Goal: Information Seeking & Learning: Learn about a topic

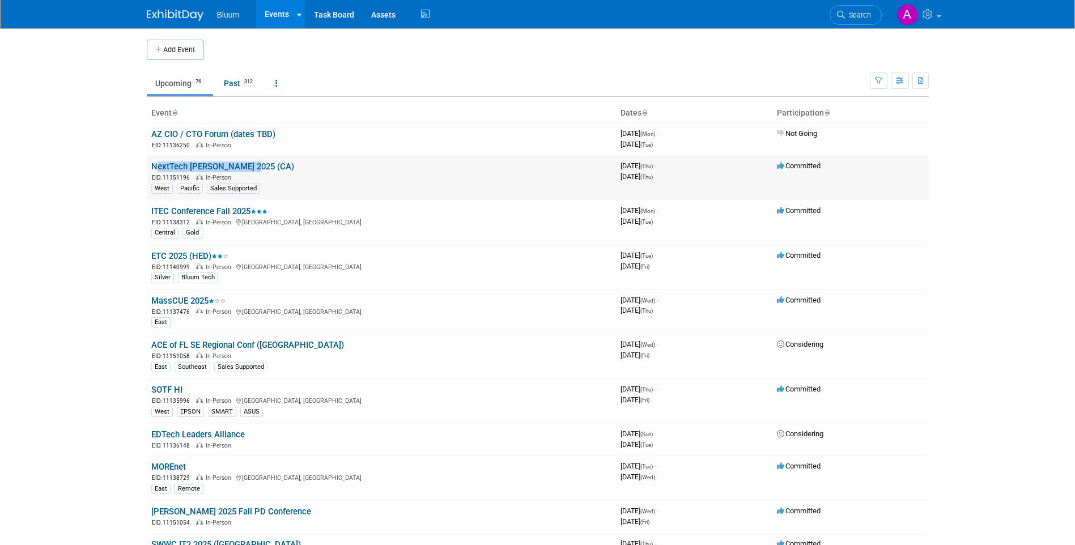
drag, startPoint x: 252, startPoint y: 164, endPoint x: 152, endPoint y: 167, distance: 99.7
click at [152, 167] on td "NextTech [PERSON_NAME] 2025 (CA) EID: 11151196 In-Person West Pacific Sales Sup…" at bounding box center [381, 177] width 469 height 45
copy link "NextTech [PERSON_NAME] 2025 (CA)"
drag, startPoint x: 122, startPoint y: 209, endPoint x: 129, endPoint y: 208, distance: 7.4
click at [122, 209] on body "Bluum Events Add Event Bulk Upload Events Shareable Event Boards Recently Viewe…" at bounding box center [537, 272] width 1075 height 545
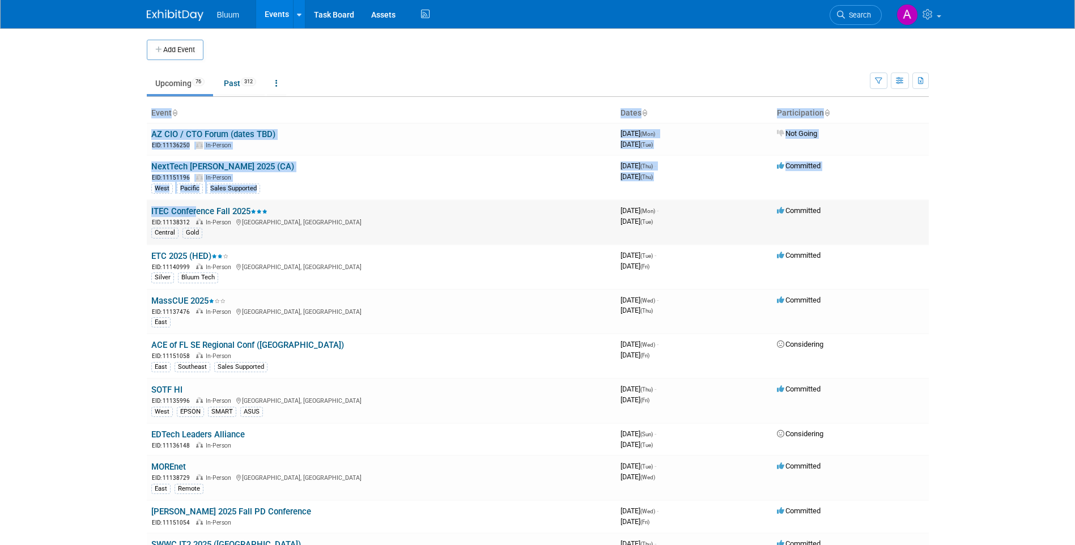
drag, startPoint x: 138, startPoint y: 208, endPoint x: 194, endPoint y: 207, distance: 56.1
drag, startPoint x: 194, startPoint y: 207, endPoint x: 139, endPoint y: 212, distance: 55.8
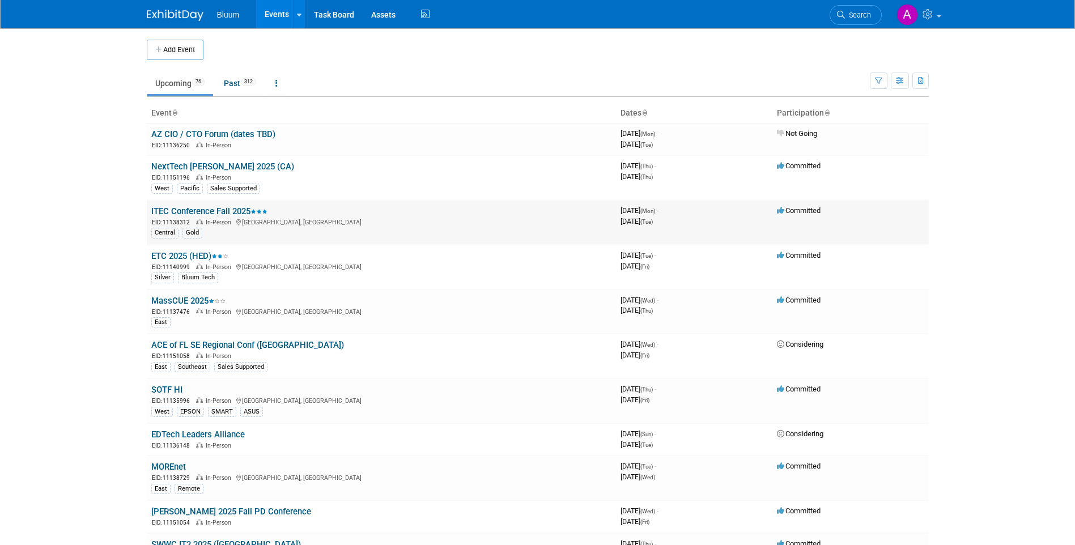
drag, startPoint x: 148, startPoint y: 214, endPoint x: 250, endPoint y: 210, distance: 102.1
click at [250, 210] on td "ITEC Conference Fall 2025 EID: 11138312 In-Person [GEOGRAPHIC_DATA], [GEOGRAPHI…" at bounding box center [381, 222] width 469 height 45
copy link "ITEC Conference Fall 2025"
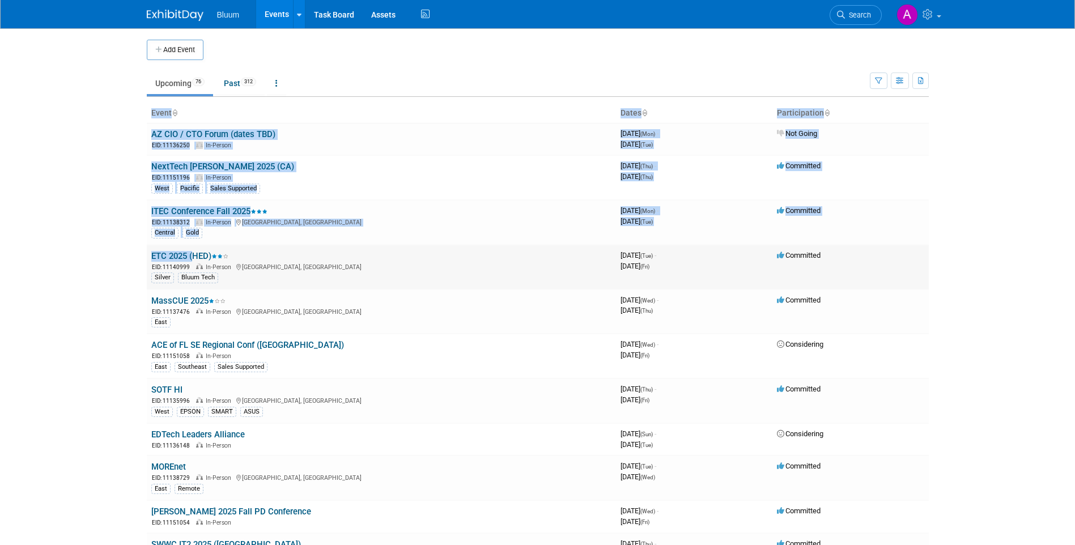
drag, startPoint x: 145, startPoint y: 258, endPoint x: 190, endPoint y: 258, distance: 44.8
drag, startPoint x: 190, startPoint y: 258, endPoint x: 141, endPoint y: 260, distance: 48.8
click at [137, 260] on body "Bluum Events Add Event Bulk Upload Events Shareable Event Boards Recently Viewe…" at bounding box center [537, 272] width 1075 height 545
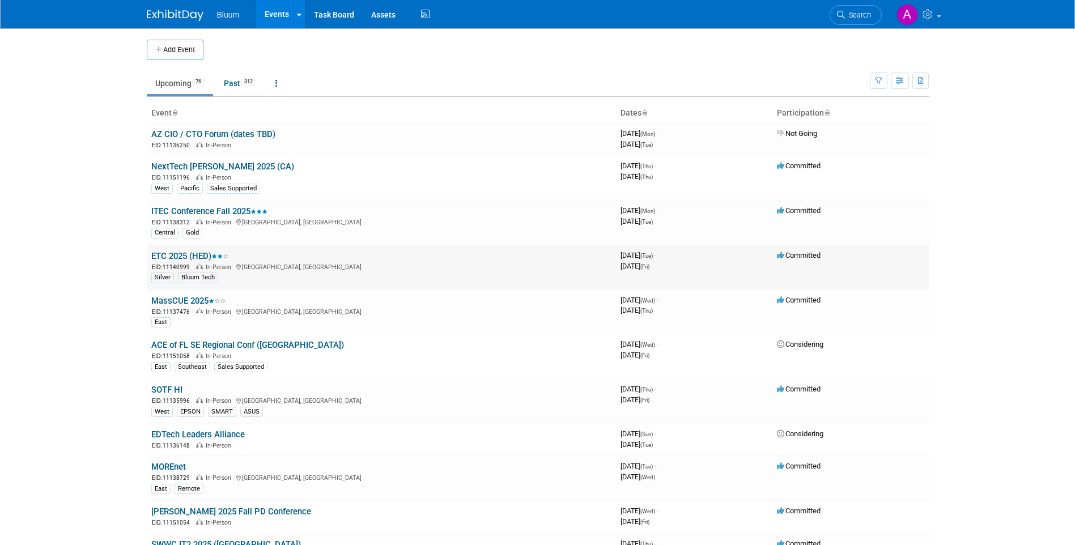
drag, startPoint x: 150, startPoint y: 256, endPoint x: 212, endPoint y: 257, distance: 61.8
click at [212, 257] on td "ETC 2025 (HED) EID: 11140999 In-Person [GEOGRAPHIC_DATA], [GEOGRAPHIC_DATA] Sil…" at bounding box center [381, 267] width 469 height 45
copy link "ETC 2025 (HED)"
drag, startPoint x: 149, startPoint y: 300, endPoint x: 207, endPoint y: 302, distance: 57.8
click at [207, 302] on td "MassCUE 2025 EID: 11137476 In-Person [GEOGRAPHIC_DATA], [GEOGRAPHIC_DATA] East" at bounding box center [381, 312] width 469 height 45
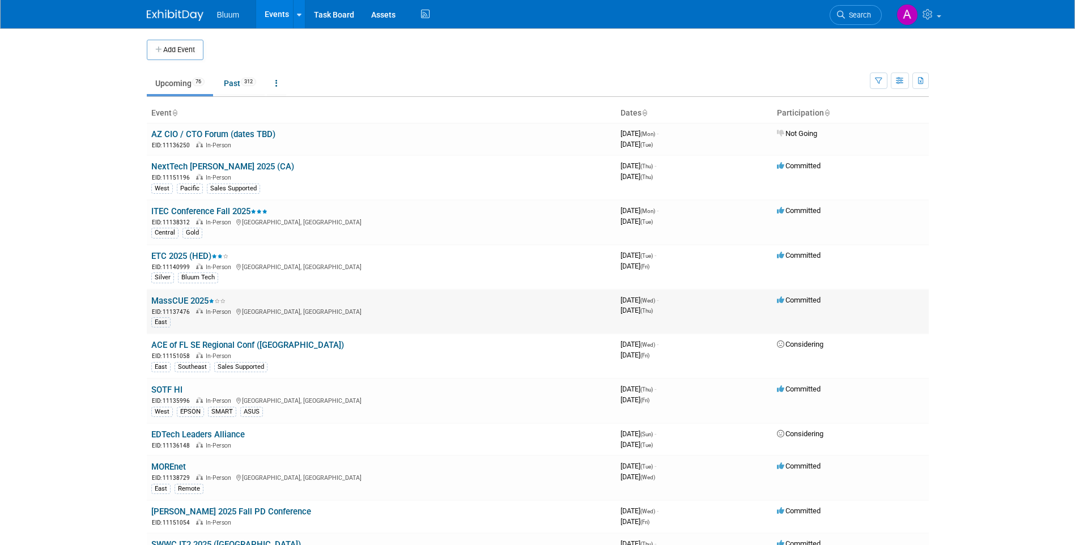
copy link "MassCUE 2025"
drag, startPoint x: 147, startPoint y: 347, endPoint x: 258, endPoint y: 348, distance: 111.0
click at [258, 348] on td "ACE of FL SE Regional Conf ([GEOGRAPHIC_DATA]) EID: 11151058 In-Person East Sou…" at bounding box center [381, 356] width 469 height 45
copy link "ACE of FL SE Regional Conf"
drag, startPoint x: 185, startPoint y: 391, endPoint x: 152, endPoint y: 391, distance: 32.3
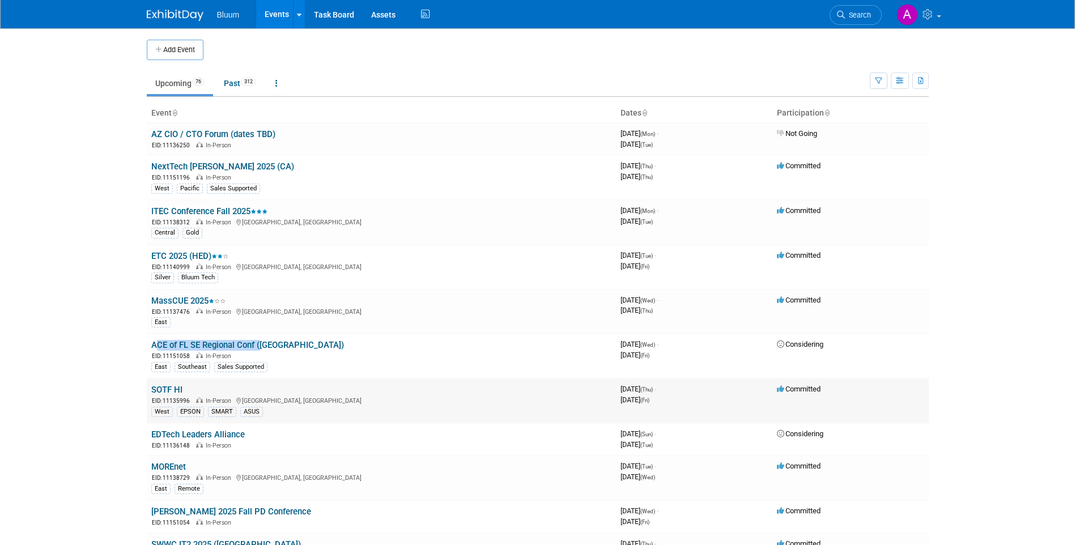
click at [152, 391] on td "SOTF HI EID: 11135996 In-Person [GEOGRAPHIC_DATA], [GEOGRAPHIC_DATA] West EPSON…" at bounding box center [381, 400] width 469 height 45
copy link "SOTF HI"
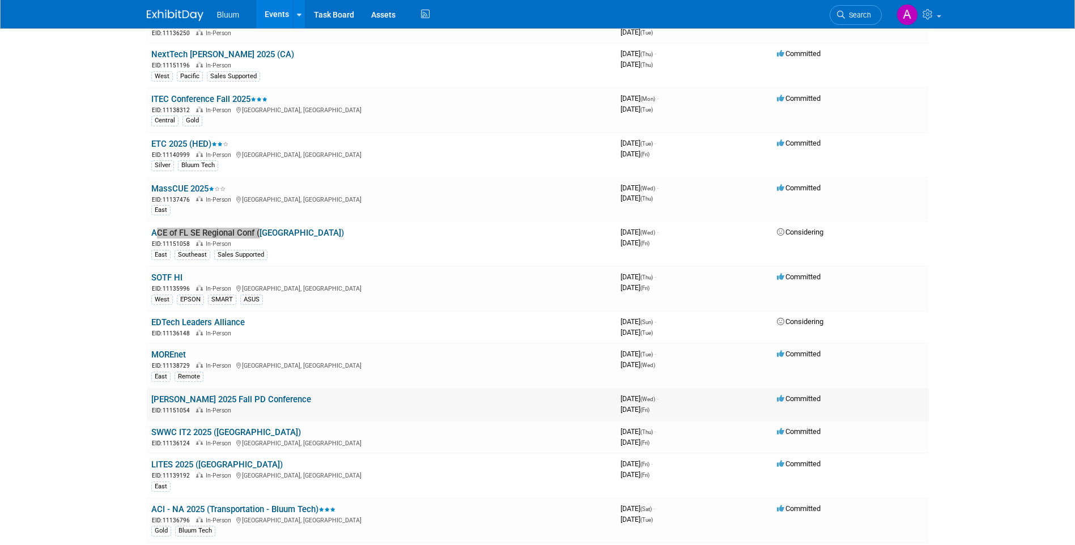
scroll to position [113, 0]
drag, startPoint x: 215, startPoint y: 352, endPoint x: 147, endPoint y: 355, distance: 68.1
click at [147, 355] on td "MOREnet EID: 11138729 In-Person [GEOGRAPHIC_DATA], [GEOGRAPHIC_DATA] East Remote" at bounding box center [381, 364] width 469 height 45
copy link "MOREnet"
drag, startPoint x: 293, startPoint y: 398, endPoint x: 147, endPoint y: 397, distance: 145.6
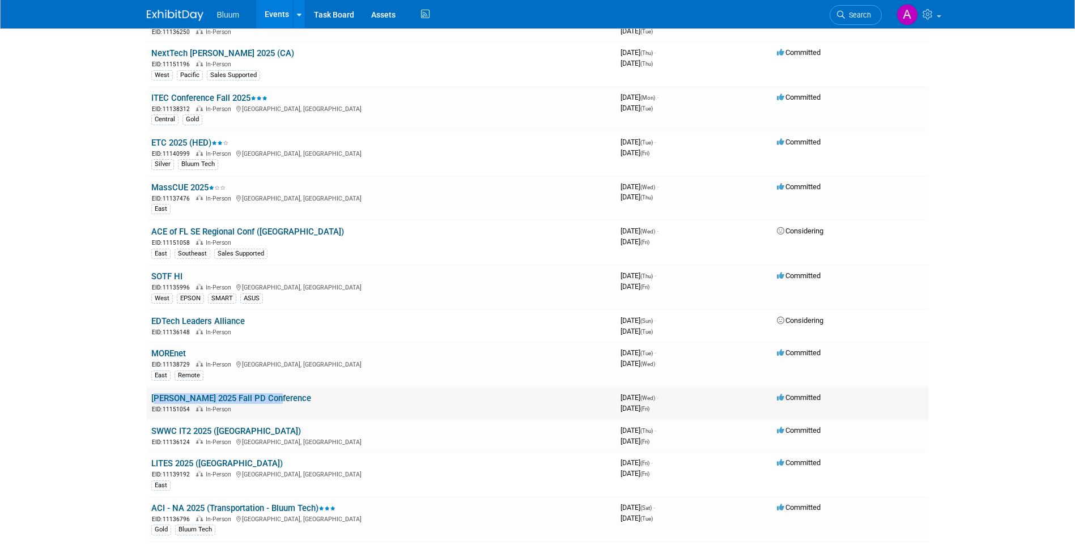
click at [147, 397] on td "[PERSON_NAME] 2025 Fall PD Conference EID: 11151054 In-Person" at bounding box center [381, 403] width 469 height 32
copy link "[PERSON_NAME] 2025 Fall PD Conference"
drag, startPoint x: 236, startPoint y: 427, endPoint x: 152, endPoint y: 429, distance: 83.9
click at [152, 429] on td "SWWC IT2 2025 ([GEOGRAPHIC_DATA]) EID: 11136124 In-Person [GEOGRAPHIC_DATA], [G…" at bounding box center [381, 436] width 469 height 32
copy link "SWWC IT2 2025 ([GEOGRAPHIC_DATA])"
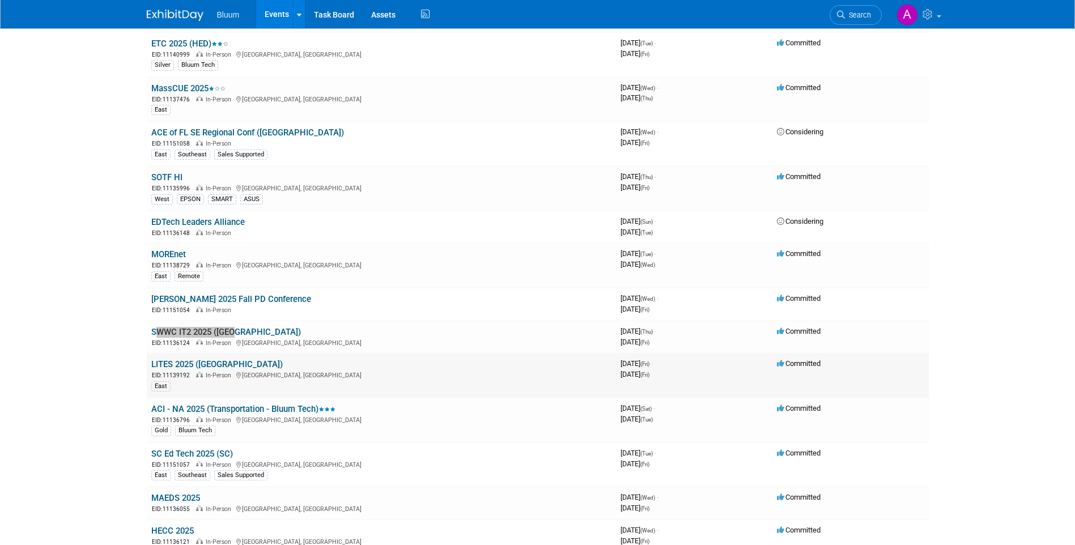
scroll to position [227, 0]
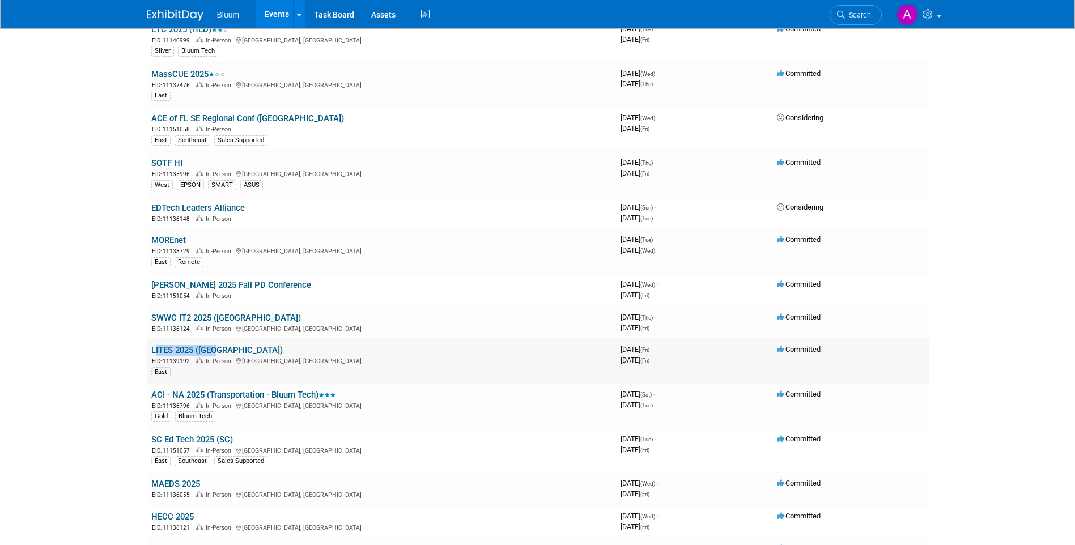
drag, startPoint x: 241, startPoint y: 348, endPoint x: 152, endPoint y: 348, distance: 88.9
click at [152, 348] on td "LITES 2025 ([GEOGRAPHIC_DATA]) EID: 11139192 In-Person [GEOGRAPHIC_DATA], [GEOG…" at bounding box center [381, 361] width 469 height 45
copy link "LITES 2025 ([GEOGRAPHIC_DATA])"
drag, startPoint x: 149, startPoint y: 394, endPoint x: 320, endPoint y: 395, distance: 171.1
click at [320, 395] on td "ACI - NA 2025 (Transportation - Bluum Tech) EID: 11136796 In-Person [GEOGRAPHIC…" at bounding box center [381, 406] width 469 height 45
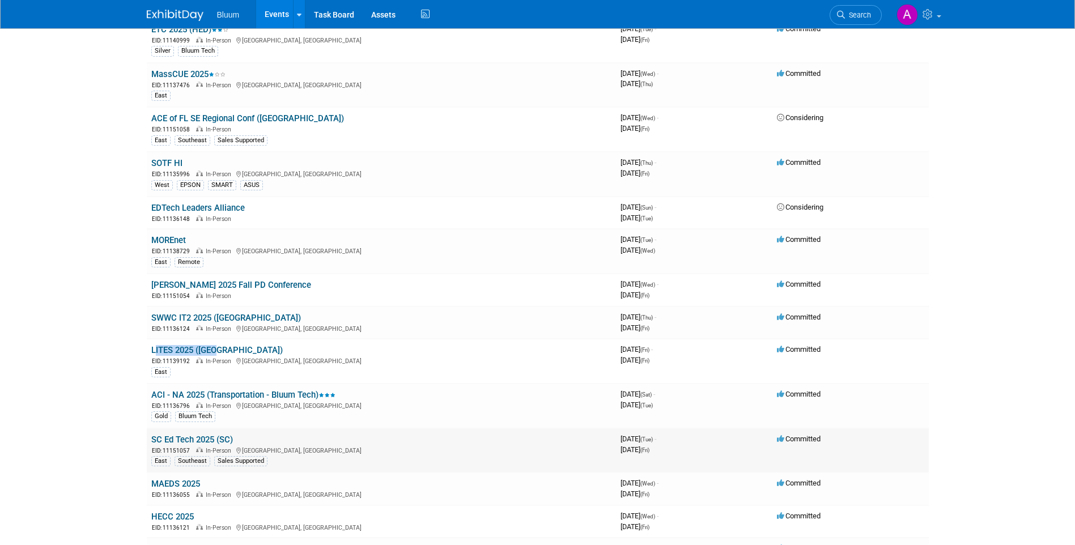
drag, startPoint x: 248, startPoint y: 442, endPoint x: 153, endPoint y: 437, distance: 95.3
click at [153, 437] on td "SC Ed Tech 2025 (SC) EID: 11151057 In-Person [GEOGRAPHIC_DATA], [GEOGRAPHIC_DAT…" at bounding box center [381, 450] width 469 height 45
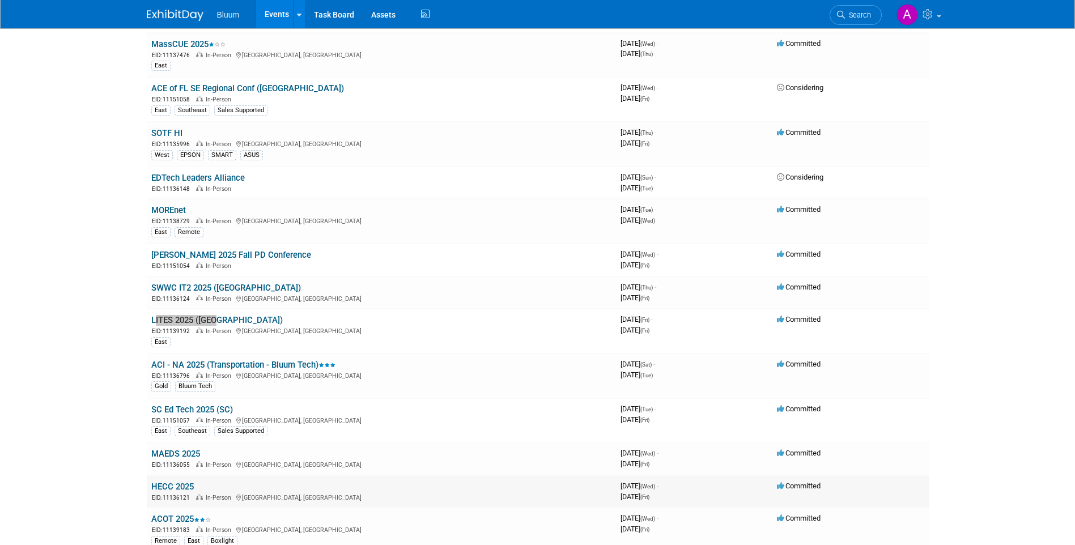
scroll to position [340, 0]
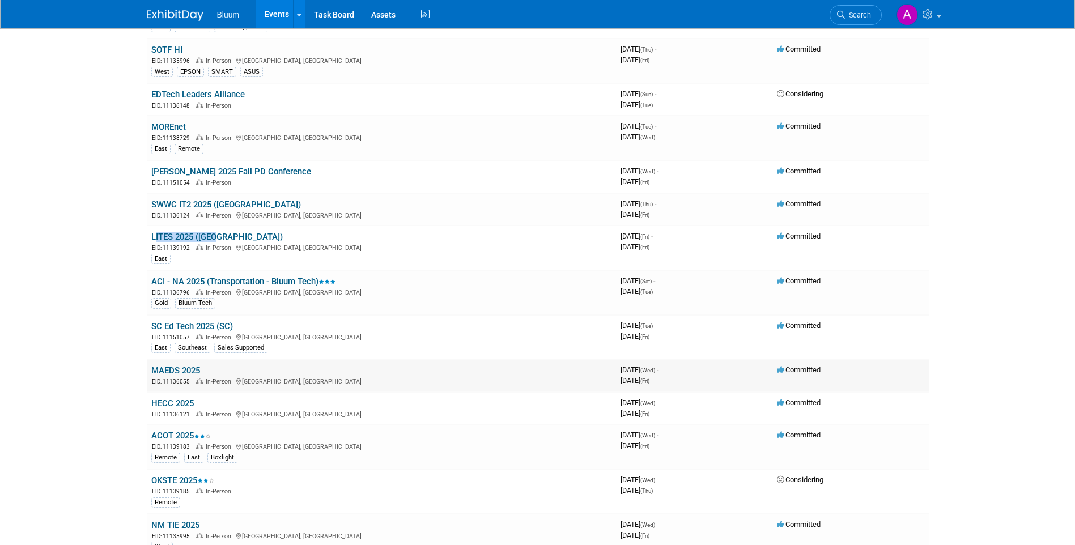
drag, startPoint x: 233, startPoint y: 371, endPoint x: 147, endPoint y: 371, distance: 85.5
click at [147, 371] on td "MAEDS 2025 EID: 11136055 In-Person [GEOGRAPHIC_DATA], [GEOGRAPHIC_DATA]" at bounding box center [381, 375] width 469 height 32
drag, startPoint x: 221, startPoint y: 404, endPoint x: 153, endPoint y: 398, distance: 68.2
click at [153, 398] on td "HECC 2025 EID: 11136121 In-Person [GEOGRAPHIC_DATA], [GEOGRAPHIC_DATA]" at bounding box center [381, 408] width 469 height 32
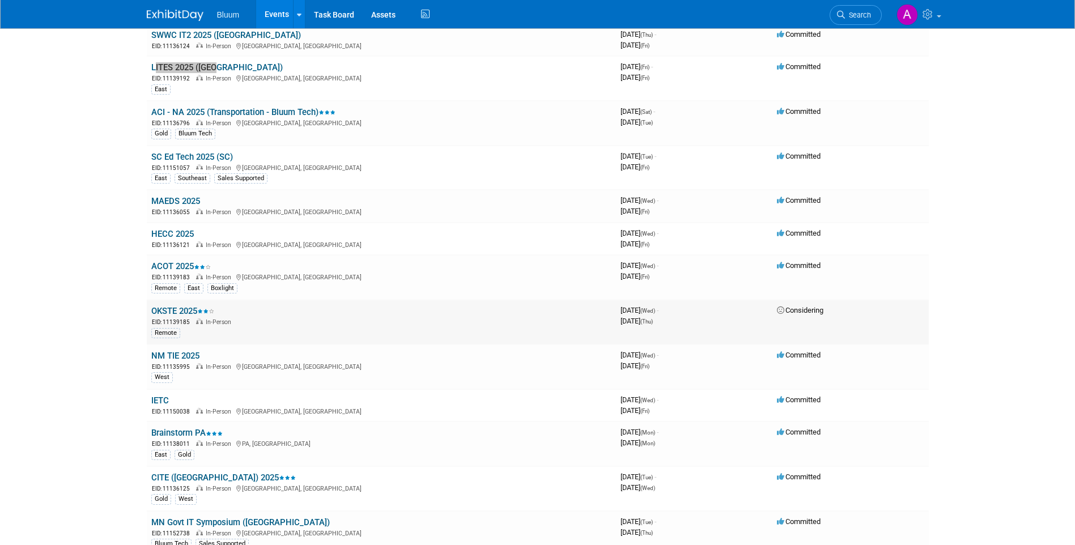
scroll to position [510, 0]
drag, startPoint x: 150, startPoint y: 265, endPoint x: 194, endPoint y: 265, distance: 44.2
click at [194, 265] on td "ACOT 2025 EID: 11139183 In-Person [GEOGRAPHIC_DATA], [GEOGRAPHIC_DATA] Remote E…" at bounding box center [381, 276] width 469 height 45
drag, startPoint x: 223, startPoint y: 308, endPoint x: 148, endPoint y: 311, distance: 74.9
click at [148, 311] on td "OKSTE 2025 EID: 11139185 In-Person Remote" at bounding box center [381, 321] width 469 height 45
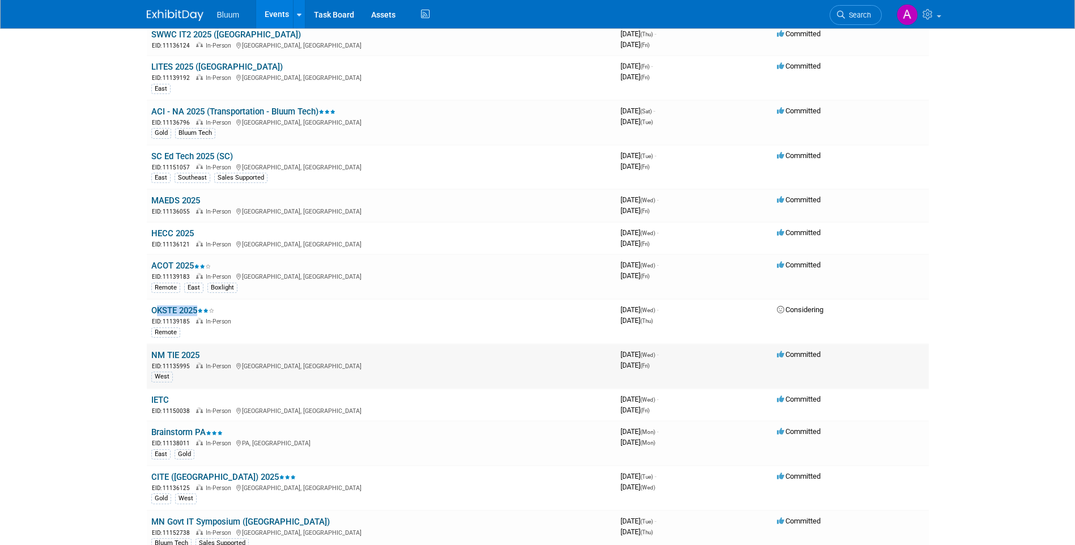
drag, startPoint x: 218, startPoint y: 349, endPoint x: 147, endPoint y: 354, distance: 70.4
click at [147, 354] on td "NM TIE 2025 EID: 11135995 In-Person [GEOGRAPHIC_DATA], [GEOGRAPHIC_DATA] West" at bounding box center [381, 366] width 469 height 45
drag, startPoint x: 171, startPoint y: 397, endPoint x: 148, endPoint y: 400, distance: 22.4
click at [148, 400] on td "IETC EID: 11150038 In-Person [GEOGRAPHIC_DATA], [GEOGRAPHIC_DATA]" at bounding box center [381, 405] width 469 height 32
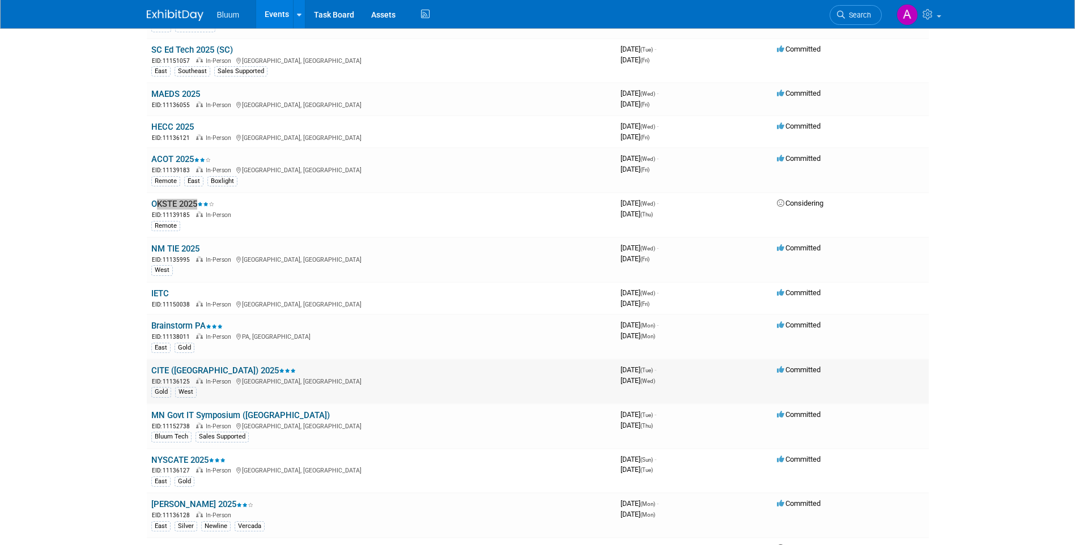
scroll to position [623, 0]
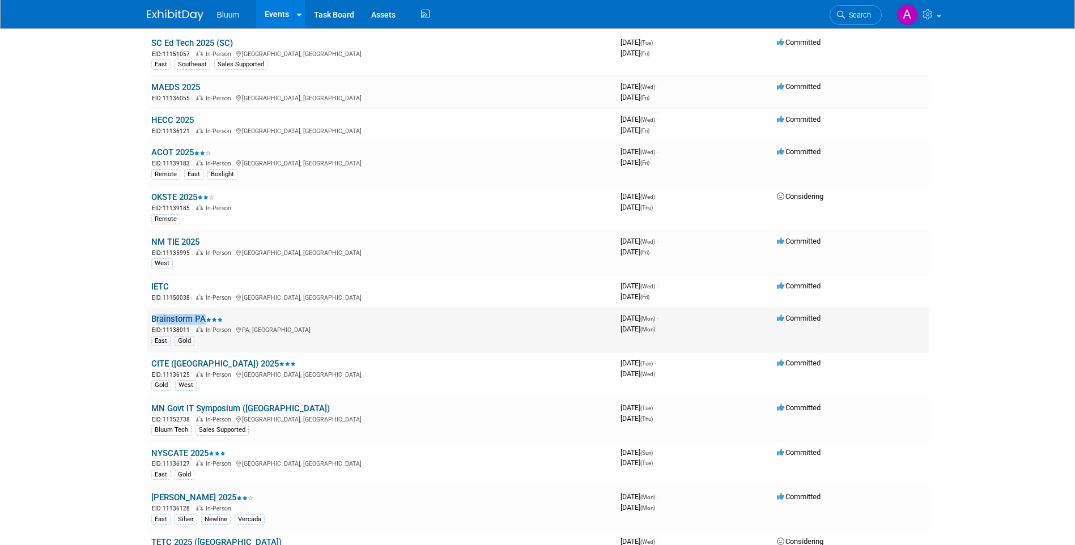
drag, startPoint x: 244, startPoint y: 316, endPoint x: 147, endPoint y: 319, distance: 96.9
click at [147, 319] on td "Brainstorm PA EID: 11138011 In-Person [GEOGRAPHIC_DATA], [GEOGRAPHIC_DATA] [GEO…" at bounding box center [381, 330] width 469 height 45
drag, startPoint x: 235, startPoint y: 363, endPoint x: 146, endPoint y: 360, distance: 89.0
click at [147, 360] on td "CITE ([GEOGRAPHIC_DATA]) 2025 EID: 11136125 In-Person [GEOGRAPHIC_DATA], [GEOGR…" at bounding box center [381, 374] width 469 height 45
drag, startPoint x: 266, startPoint y: 405, endPoint x: 154, endPoint y: 414, distance: 112.5
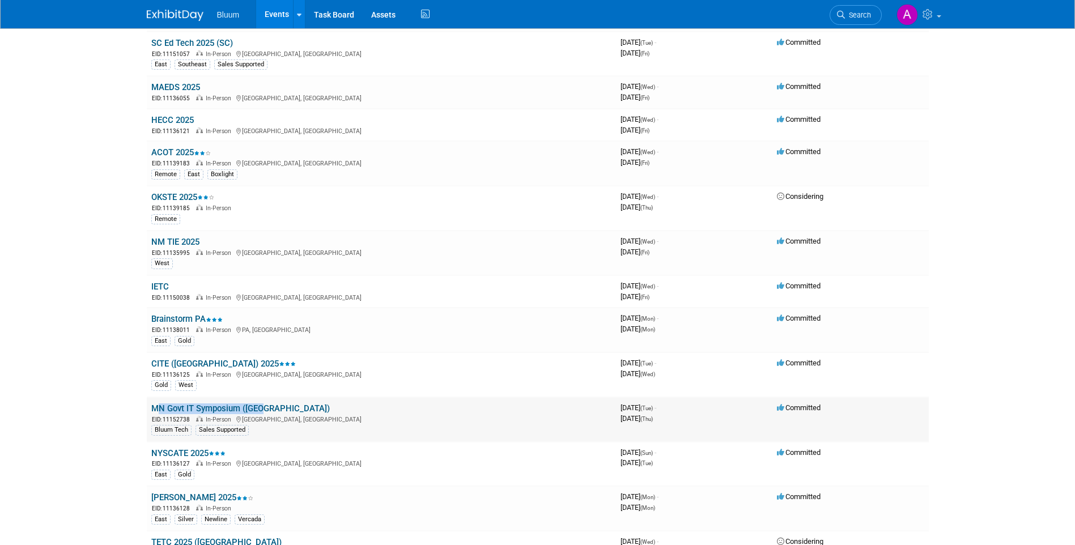
click at [154, 414] on td "MN Govt IT Symposium ([GEOGRAPHIC_DATA]) EID: 11152738 In-Person [GEOGRAPHIC_DA…" at bounding box center [381, 419] width 469 height 45
drag, startPoint x: 248, startPoint y: 450, endPoint x: 152, endPoint y: 452, distance: 95.2
click at [152, 452] on td "NYSCATE 2025 EID: 11136127 In-Person [GEOGRAPHIC_DATA], [GEOGRAPHIC_DATA] [GEOG…" at bounding box center [381, 464] width 469 height 45
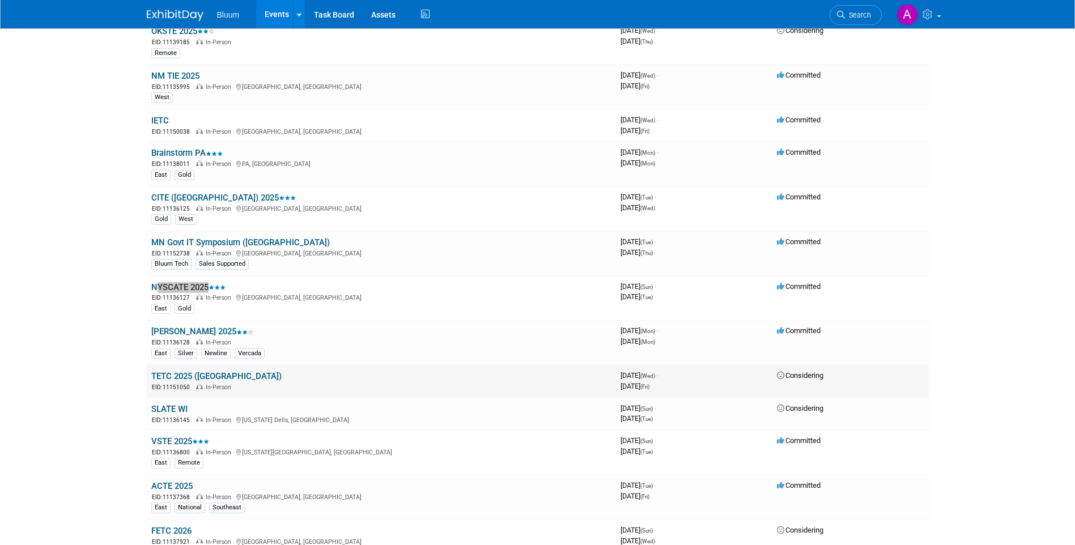
scroll to position [793, 0]
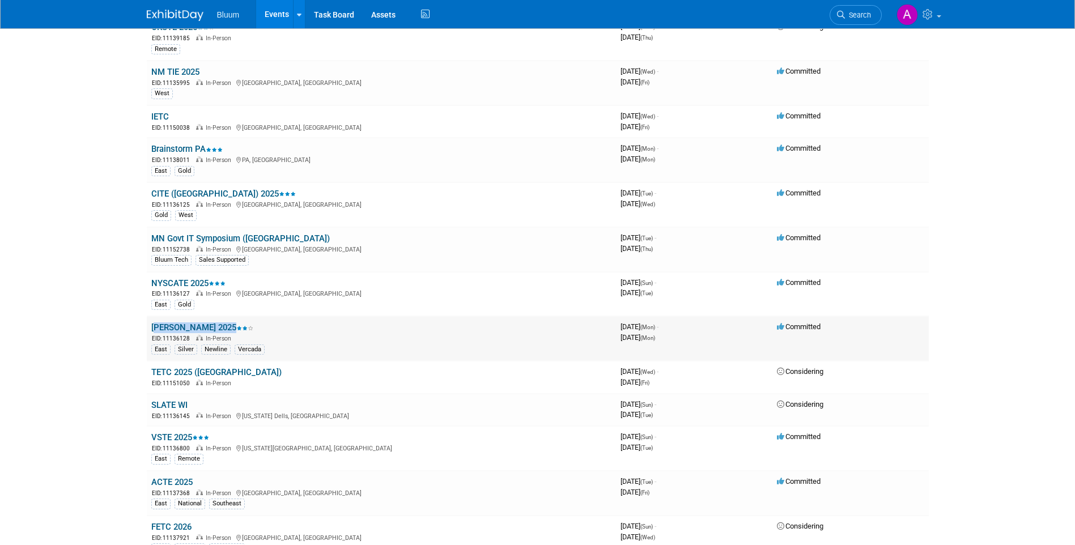
drag, startPoint x: 227, startPoint y: 327, endPoint x: 150, endPoint y: 325, distance: 77.6
click at [150, 325] on td "[PERSON_NAME] 2025 EID: 11136128 In-Person East Silver Newline Vercada" at bounding box center [381, 338] width 469 height 45
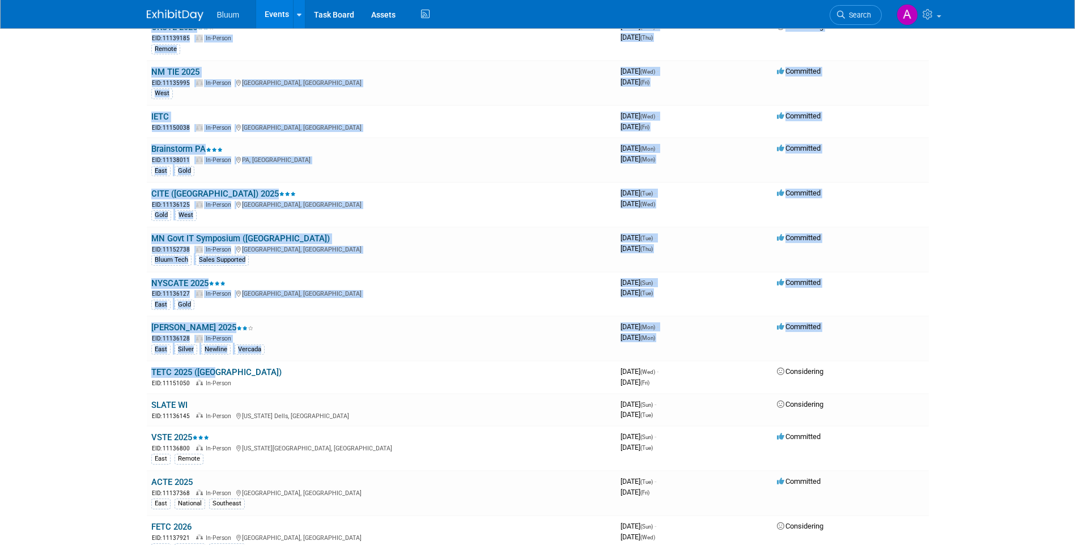
drag, startPoint x: 220, startPoint y: 369, endPoint x: 143, endPoint y: 375, distance: 76.7
drag, startPoint x: 143, startPoint y: 375, endPoint x: 232, endPoint y: 375, distance: 88.4
click at [232, 375] on td "TETC 2025 ([GEOGRAPHIC_DATA]) EID: 11151050 In-Person" at bounding box center [381, 377] width 469 height 32
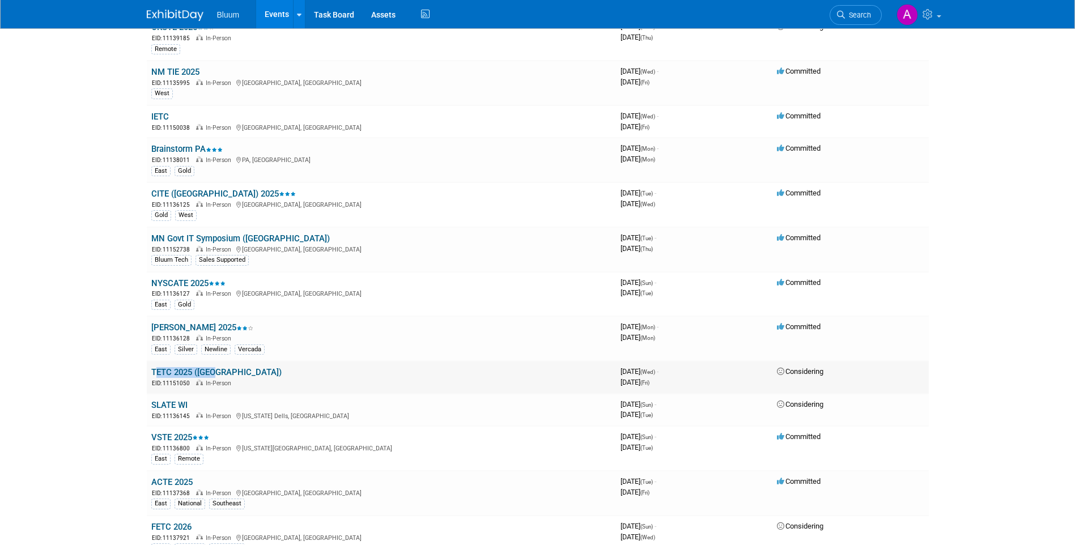
drag, startPoint x: 233, startPoint y: 373, endPoint x: 153, endPoint y: 371, distance: 80.5
click at [153, 371] on td "TETC 2025 ([GEOGRAPHIC_DATA]) EID: 11151050 In-Person" at bounding box center [381, 377] width 469 height 32
drag, startPoint x: 201, startPoint y: 403, endPoint x: 151, endPoint y: 405, distance: 49.9
click at [151, 405] on td "SLATE WI EID: 11136145 In-Person [US_STATE] Dells, [GEOGRAPHIC_DATA]" at bounding box center [381, 410] width 469 height 32
drag, startPoint x: 217, startPoint y: 439, endPoint x: 152, endPoint y: 440, distance: 64.6
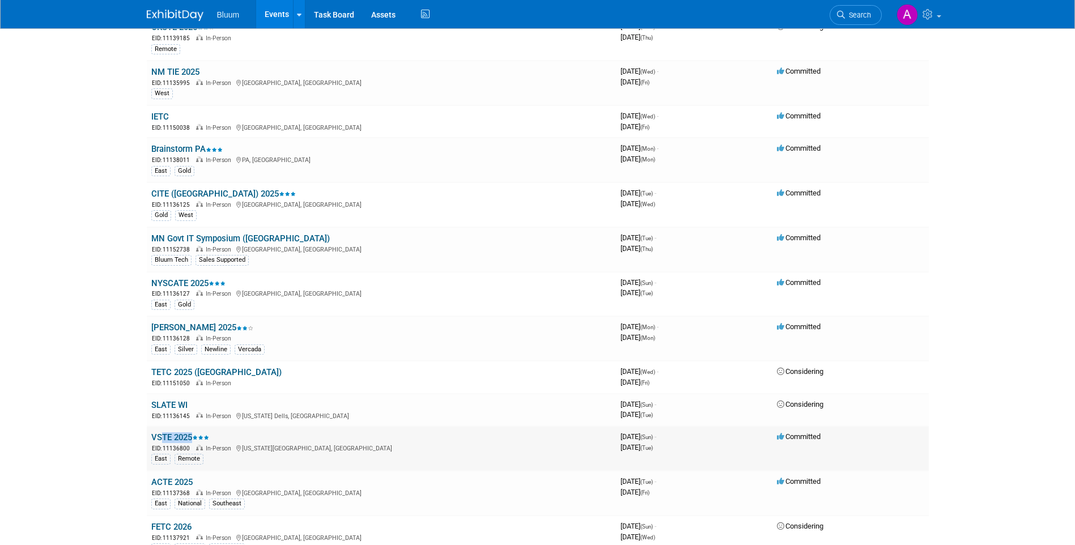
click at [152, 440] on td "VSTE 2025 EID: 11136800 In-Person [US_STATE][GEOGRAPHIC_DATA], [GEOGRAPHIC_DATA…" at bounding box center [381, 448] width 469 height 45
click at [257, 479] on td "ACTE 2025 EID: 11137368 In-Person [GEOGRAPHIC_DATA], [GEOGRAPHIC_DATA] [GEOGRAP…" at bounding box center [381, 493] width 469 height 45
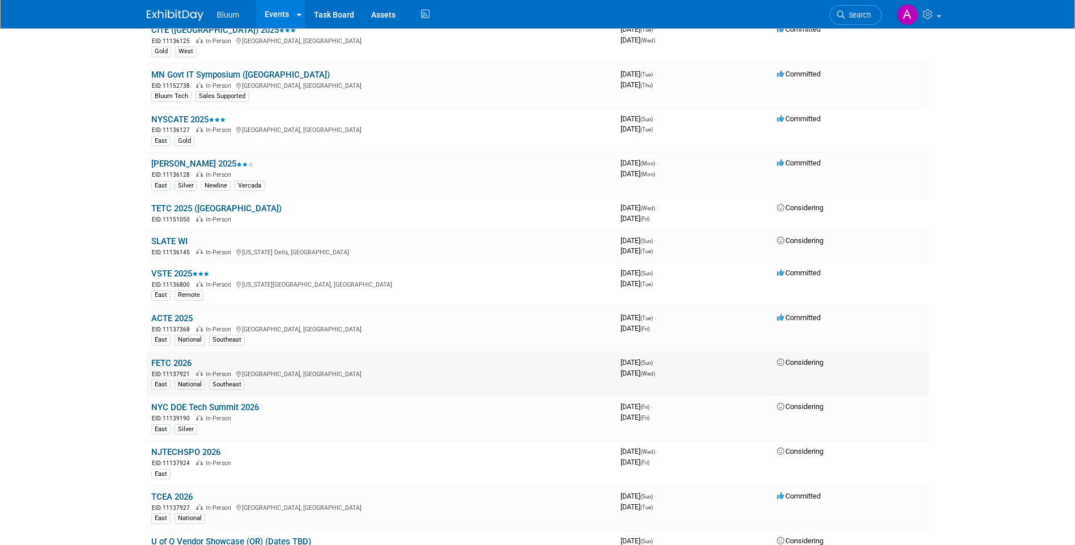
scroll to position [963, 0]
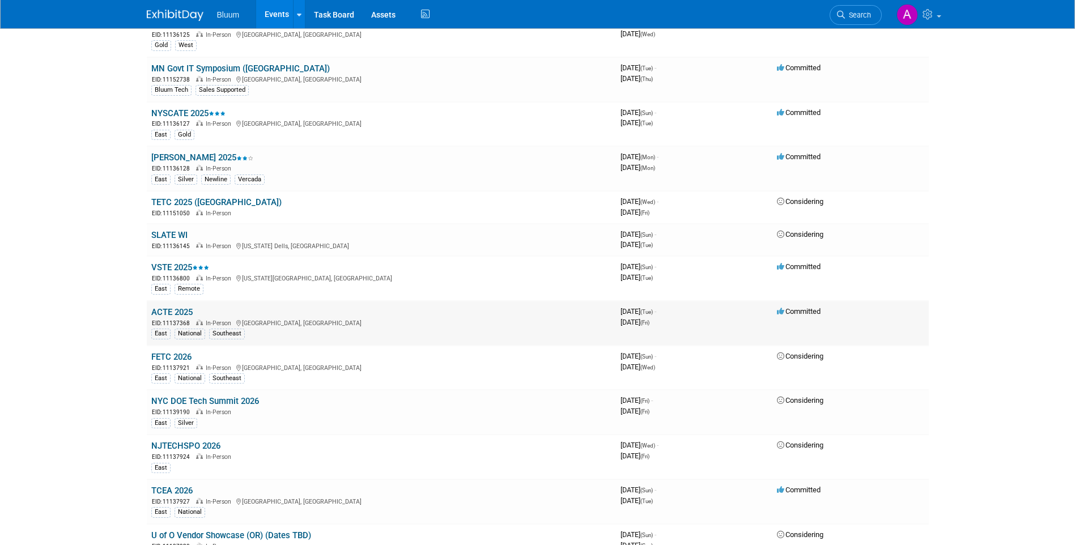
drag, startPoint x: 217, startPoint y: 312, endPoint x: 152, endPoint y: 309, distance: 64.6
click at [152, 309] on td "ACTE 2025 EID: 11137368 In-Person [GEOGRAPHIC_DATA], [GEOGRAPHIC_DATA] [GEOGRAP…" at bounding box center [381, 323] width 469 height 45
drag, startPoint x: 186, startPoint y: 355, endPoint x: 150, endPoint y: 356, distance: 36.3
click at [150, 356] on td "FETC 2026 EID: 11137921 In-Person [GEOGRAPHIC_DATA], [GEOGRAPHIC_DATA] [GEOGRAP…" at bounding box center [381, 368] width 469 height 45
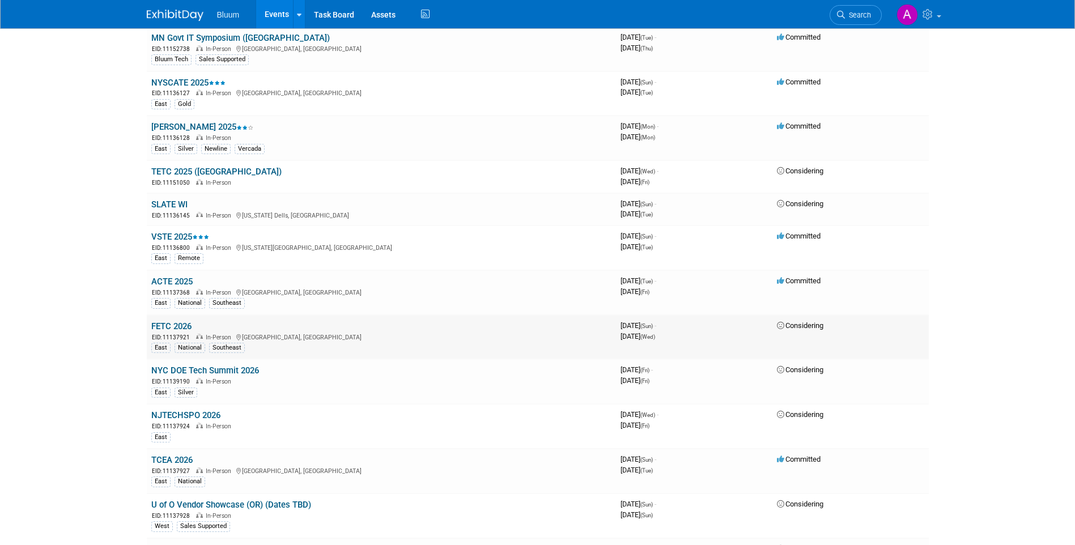
scroll to position [1020, 0]
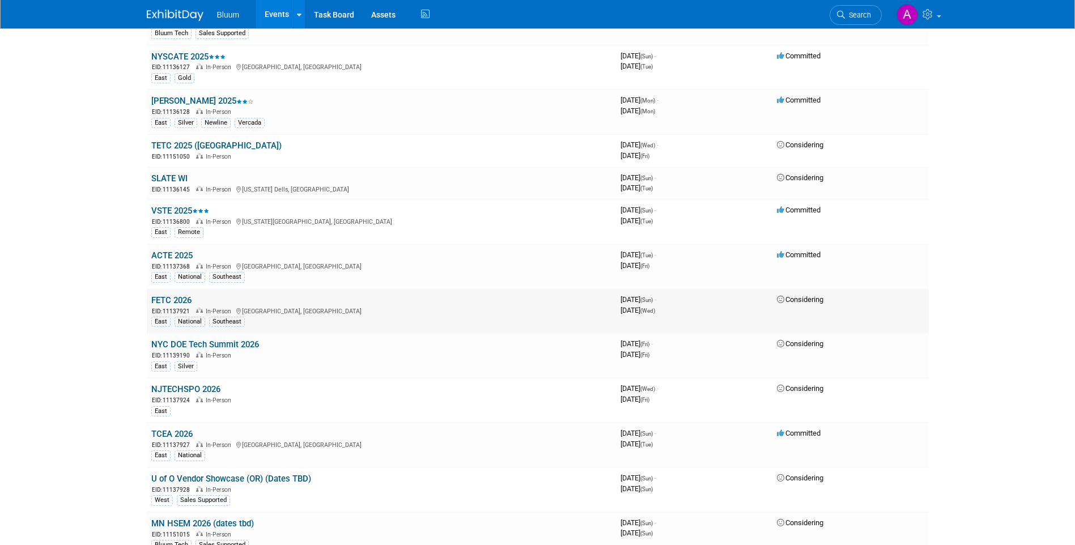
click at [211, 298] on td "FETC 2026 EID: 11137921 In-Person [GEOGRAPHIC_DATA], [GEOGRAPHIC_DATA] [GEOGRAP…" at bounding box center [381, 311] width 469 height 45
drag, startPoint x: 211, startPoint y: 299, endPoint x: 151, endPoint y: 297, distance: 60.1
click at [151, 297] on td "FETC 2026 EID: 11137921 In-Person [GEOGRAPHIC_DATA], [GEOGRAPHIC_DATA] [GEOGRAP…" at bounding box center [381, 311] width 469 height 45
drag, startPoint x: 267, startPoint y: 343, endPoint x: 147, endPoint y: 348, distance: 120.8
click at [147, 348] on td "NYC DOE Tech Summit 2026 EID: 11139190 In-Person [GEOGRAPHIC_DATA]" at bounding box center [381, 355] width 469 height 45
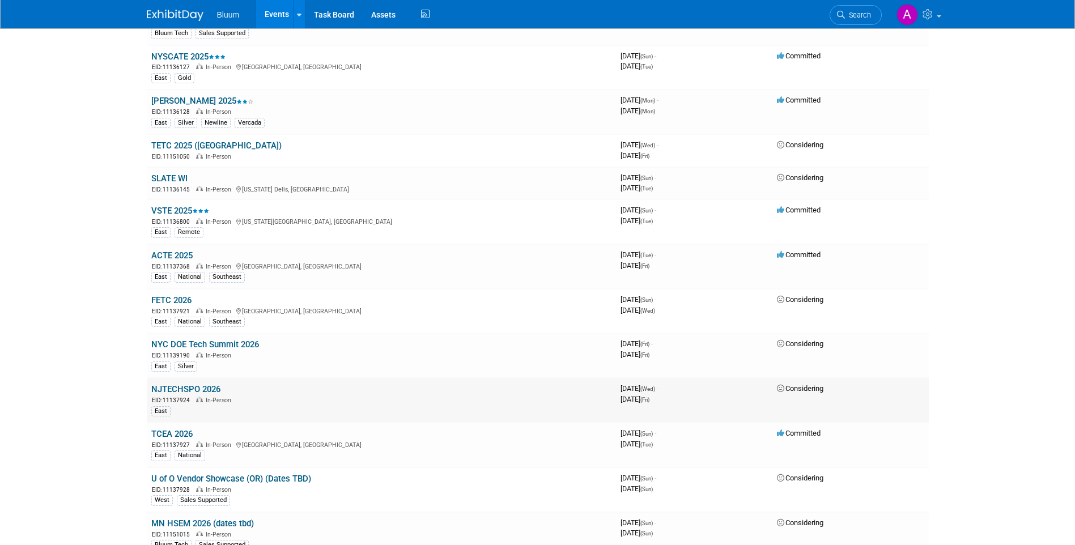
drag, startPoint x: 237, startPoint y: 390, endPoint x: 150, endPoint y: 384, distance: 87.4
click at [150, 384] on td "NJTECHSPO 2026 EID: 11137924 In-Person East" at bounding box center [381, 400] width 469 height 45
drag, startPoint x: 201, startPoint y: 430, endPoint x: 147, endPoint y: 431, distance: 54.4
click at [147, 431] on td "TCEA 2026 EID: 11137927 In-Person [GEOGRAPHIC_DATA], [GEOGRAPHIC_DATA] [GEOGRAP…" at bounding box center [381, 445] width 469 height 45
